Goal: Task Accomplishment & Management: Manage account settings

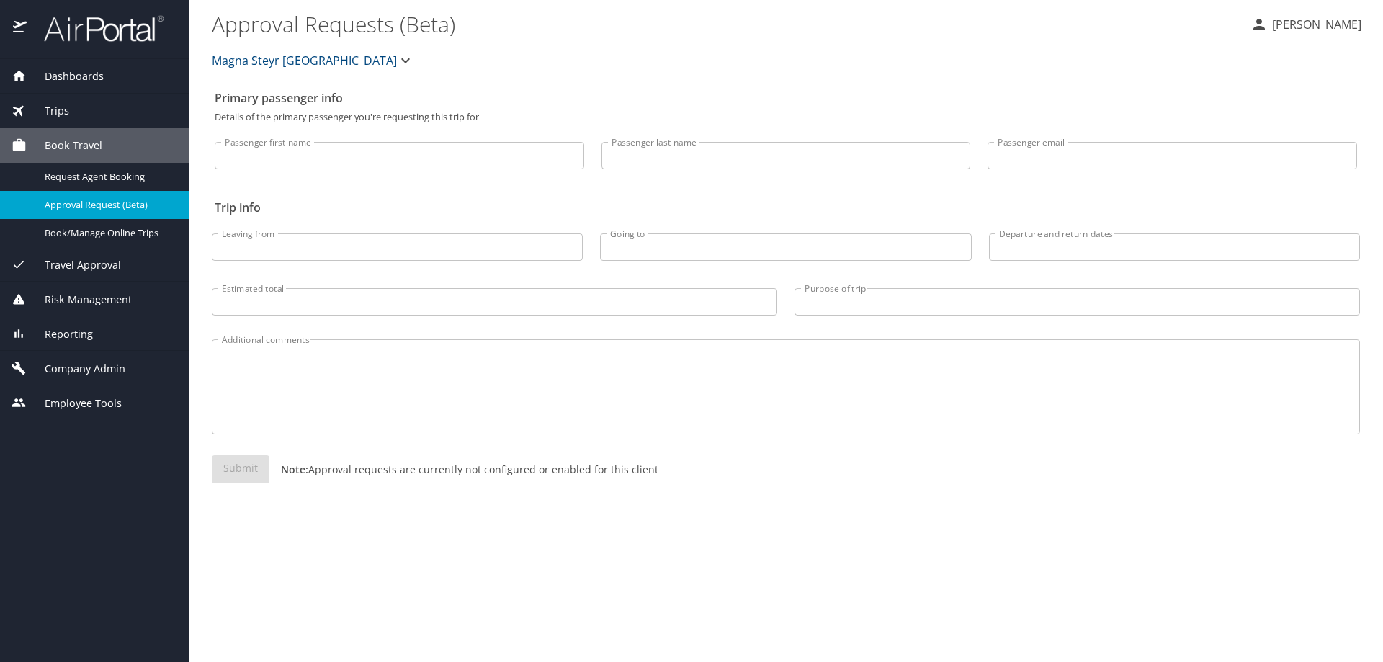
click at [57, 71] on span "Dashboards" at bounding box center [65, 76] width 77 height 16
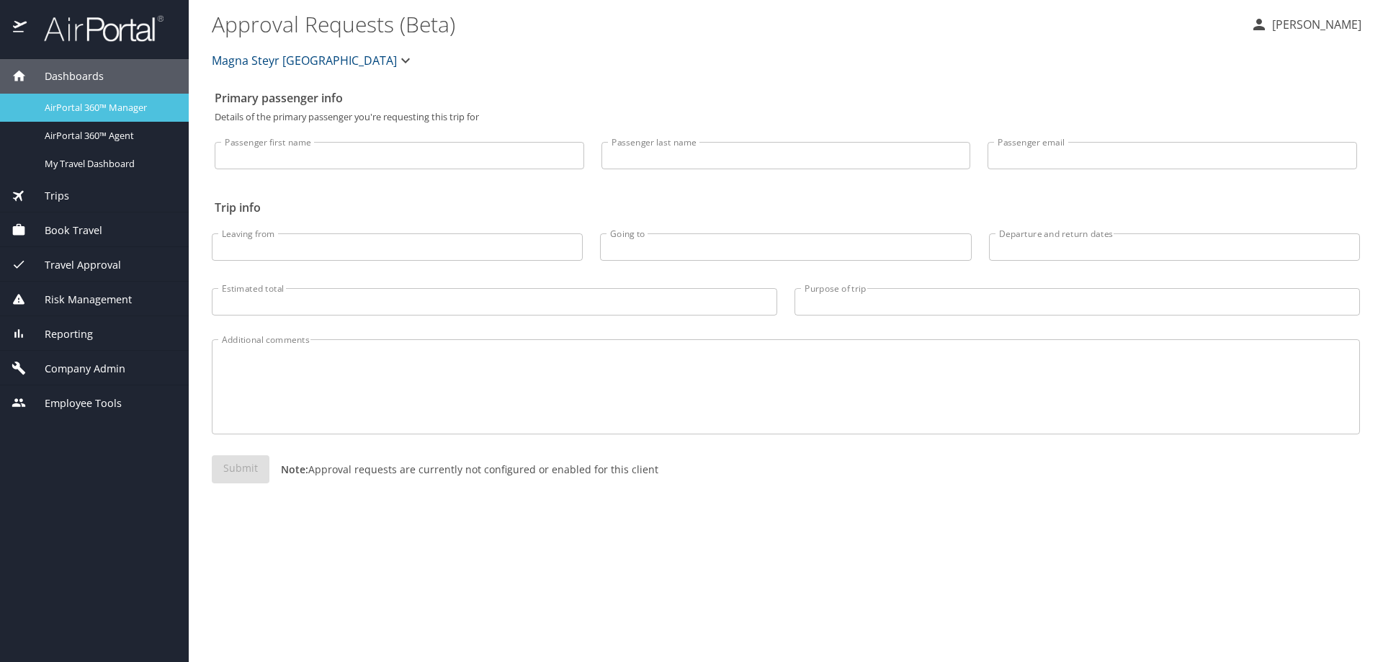
click at [63, 112] on span "AirPortal 360™ Manager" at bounding box center [108, 108] width 127 height 14
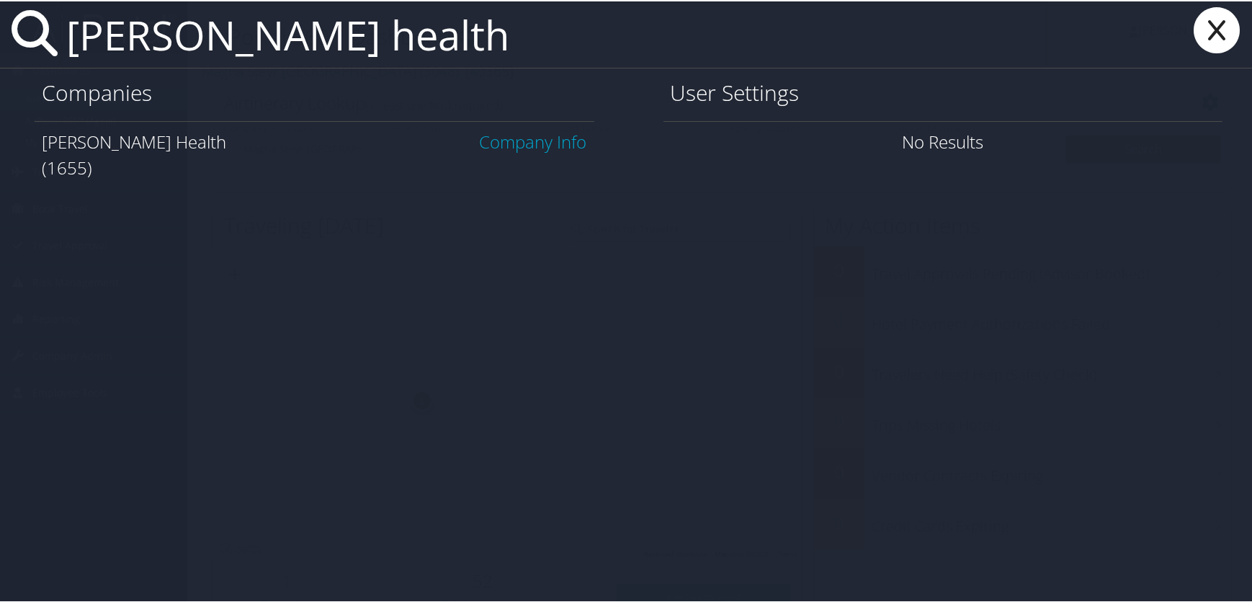
type input "henry ford health"
click at [534, 138] on link "Company Info" at bounding box center [533, 140] width 107 height 24
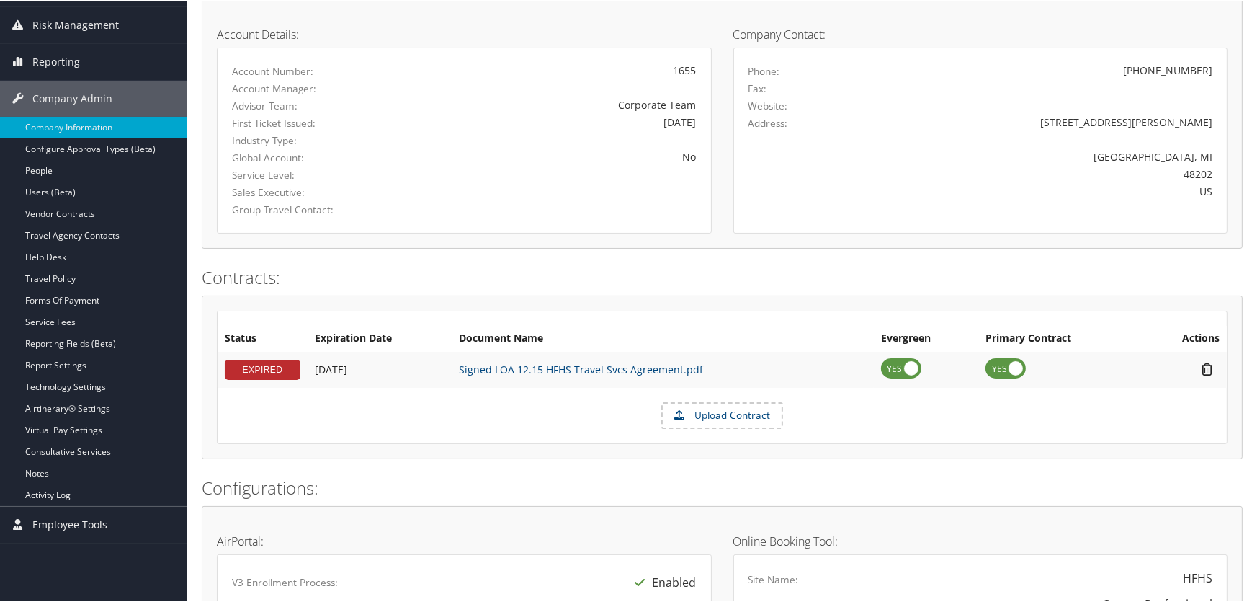
scroll to position [327, 0]
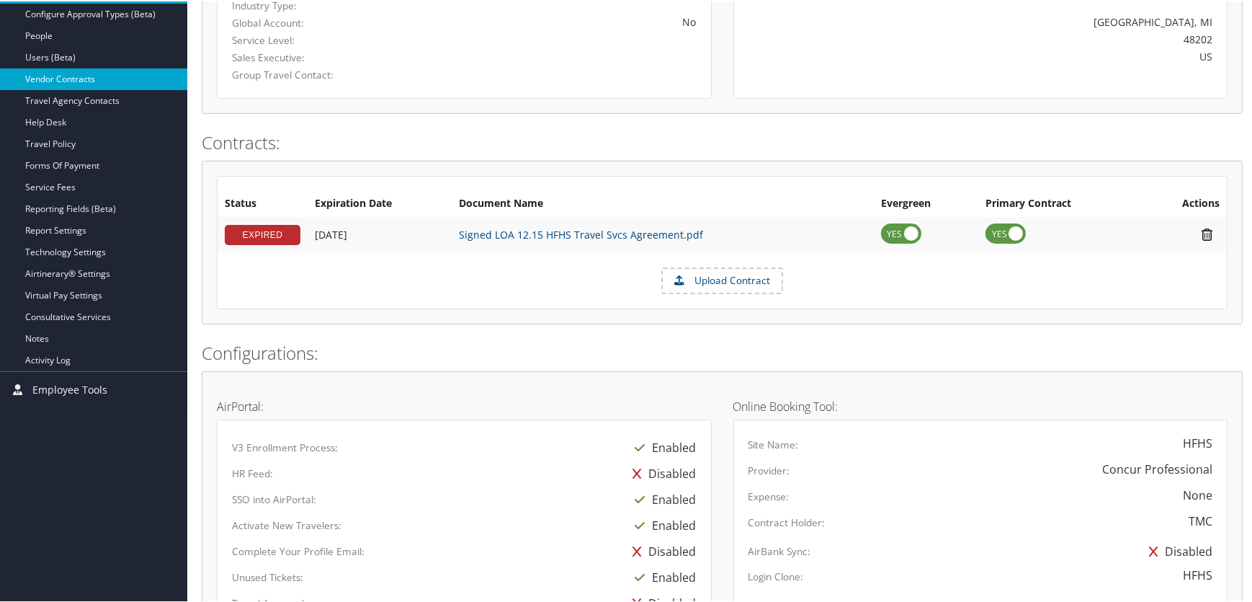
click at [36, 81] on link "Vendor Contracts" at bounding box center [93, 78] width 187 height 22
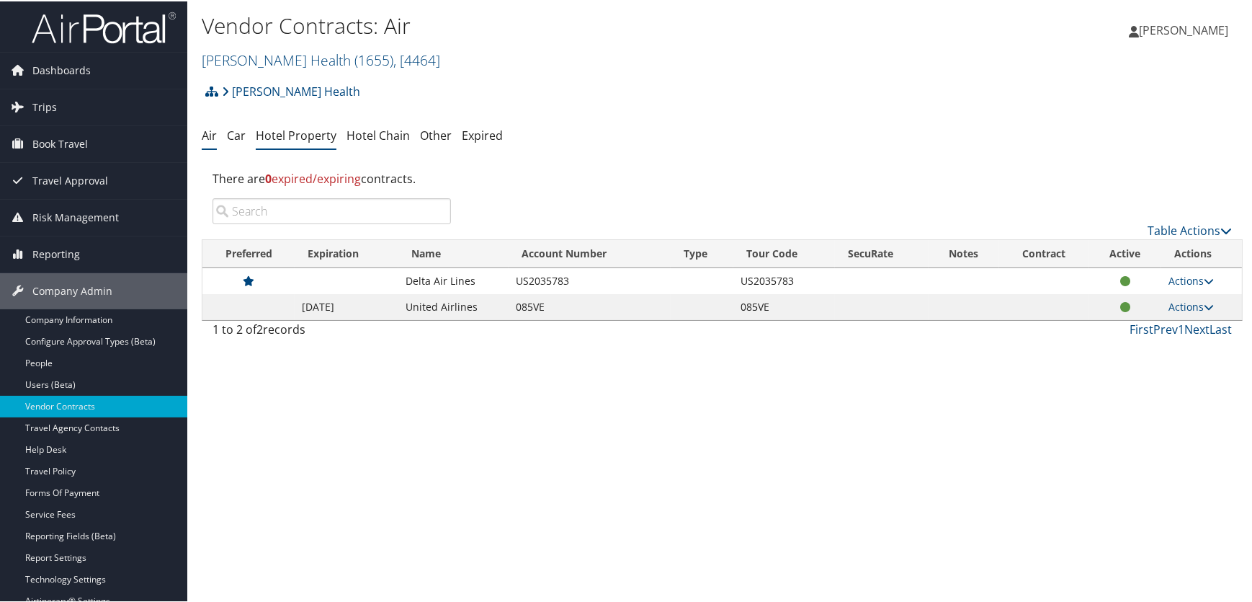
click at [288, 131] on link "Hotel Property" at bounding box center [296, 134] width 81 height 16
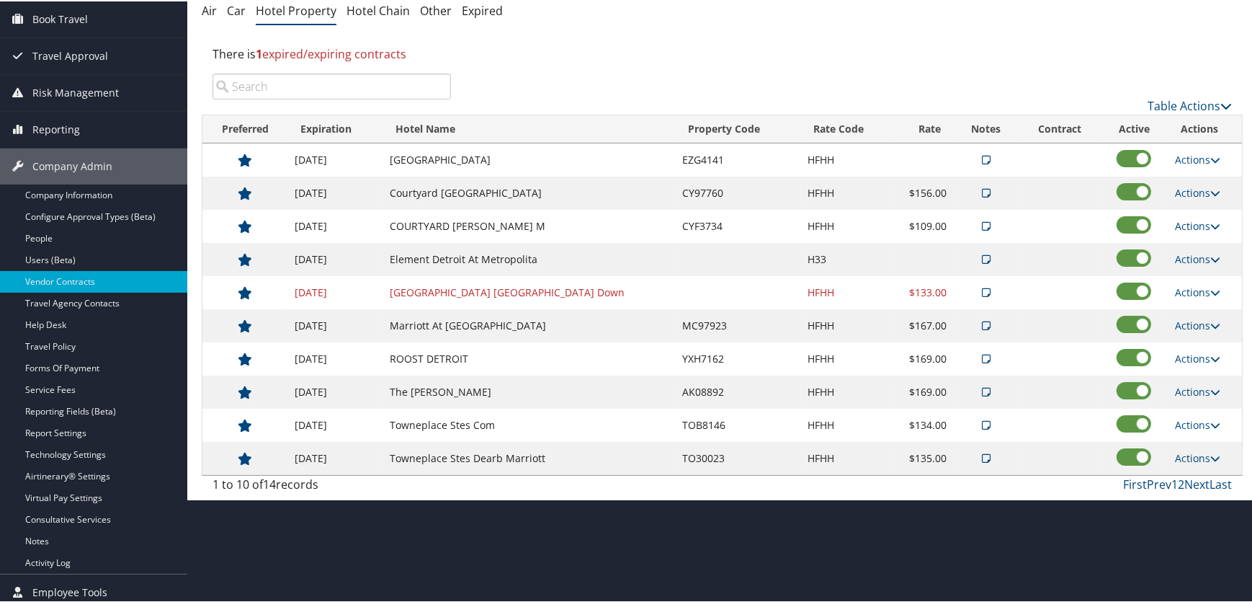
scroll to position [130, 0]
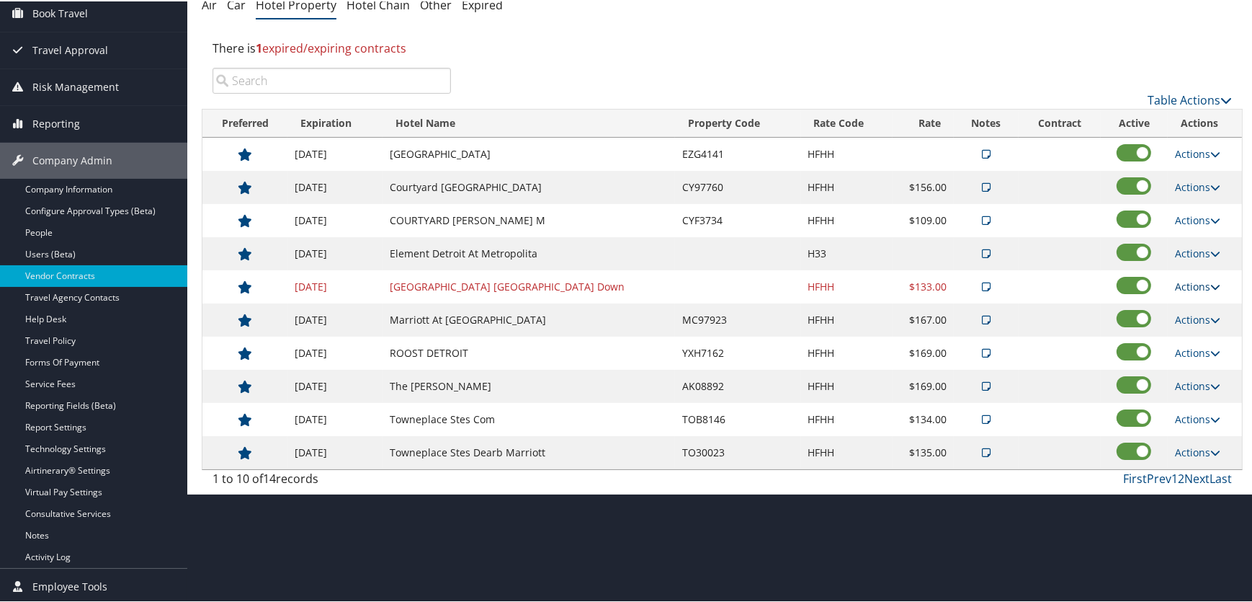
click at [1211, 285] on icon at bounding box center [1216, 285] width 10 height 10
click at [1194, 355] on link "Delete" at bounding box center [1207, 356] width 78 height 24
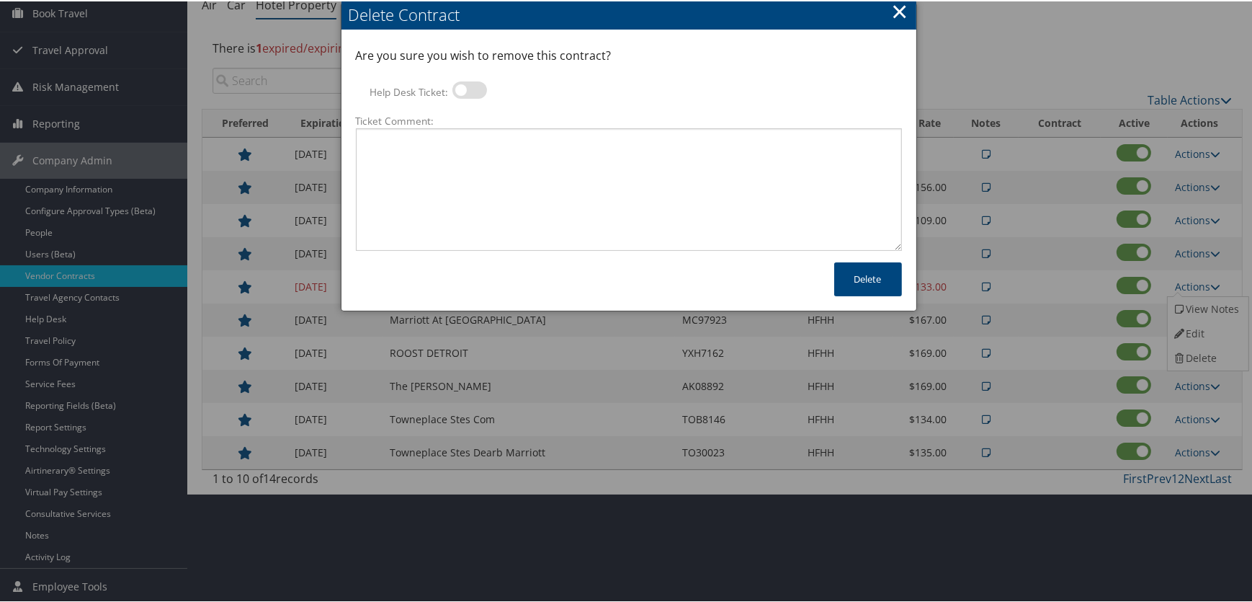
click at [476, 88] on label at bounding box center [470, 88] width 35 height 17
click at [469, 88] on input "Help Desk Ticket:" at bounding box center [464, 90] width 9 height 9
checkbox input "true"
click at [862, 278] on button "Delete" at bounding box center [868, 278] width 68 height 34
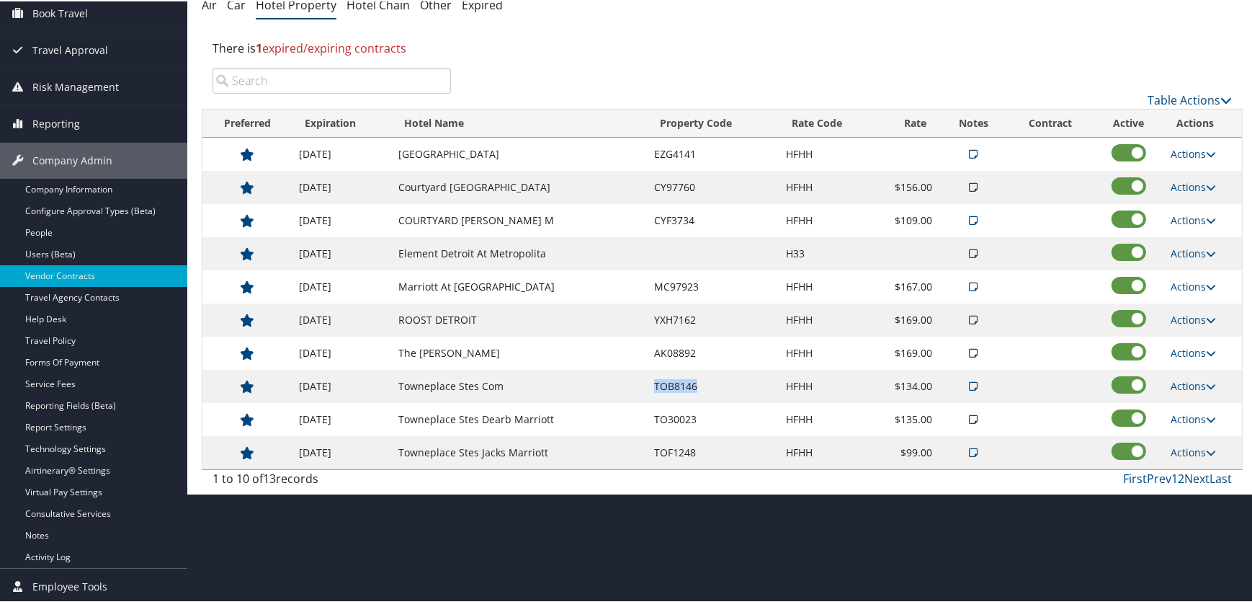
drag, startPoint x: 695, startPoint y: 384, endPoint x: 650, endPoint y: 388, distance: 44.8
click at [650, 388] on td "TOB8146" at bounding box center [713, 384] width 132 height 33
copy td "TOB8146"
click at [1190, 479] on link "Next" at bounding box center [1197, 477] width 25 height 16
